Goal: Task Accomplishment & Management: Use online tool/utility

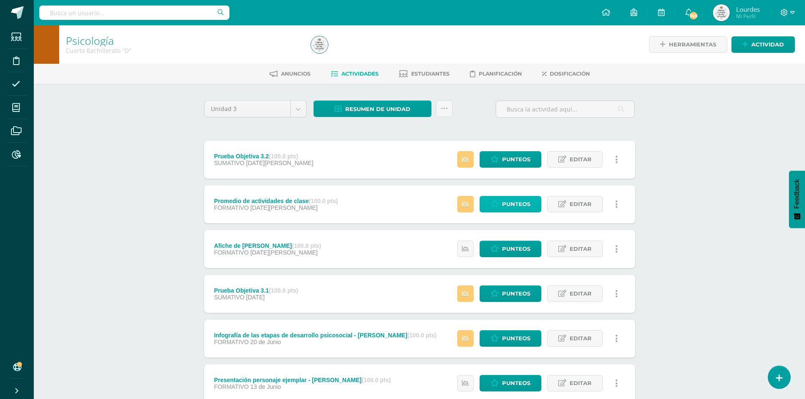
click at [527, 204] on span "Punteos" at bounding box center [516, 204] width 28 height 16
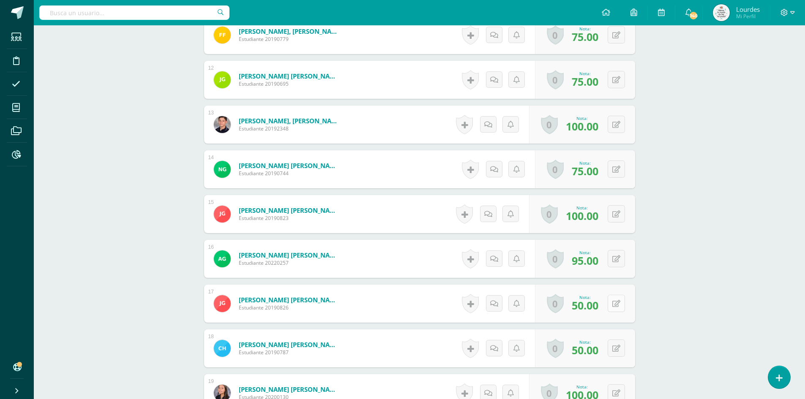
scroll to position [726, 0]
click at [613, 300] on button at bounding box center [622, 303] width 18 height 18
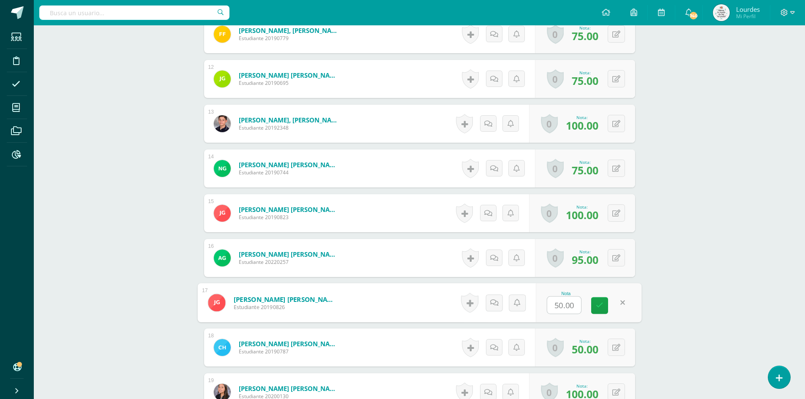
scroll to position [726, 0]
type input "100"
